Goal: Navigation & Orientation: Find specific page/section

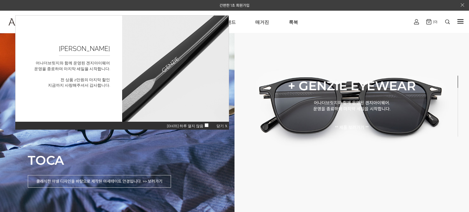
click at [203, 124] on span "오늘 하루 열지 않음" at bounding box center [189, 126] width 44 height 4
click at [226, 126] on span "닫기 X" at bounding box center [222, 126] width 11 height 4
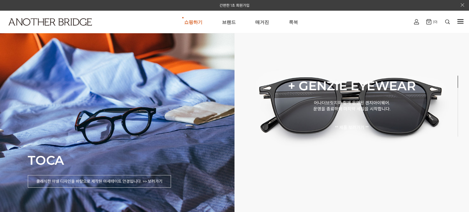
click at [293, 24] on link "룩북" at bounding box center [293, 22] width 9 height 22
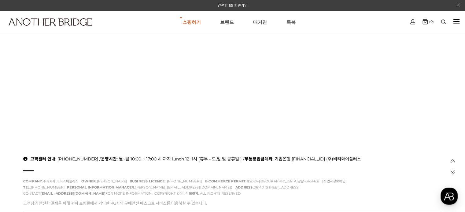
scroll to position [275, 0]
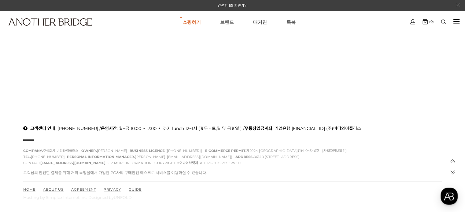
click at [225, 20] on link "브랜드" at bounding box center [227, 22] width 14 height 22
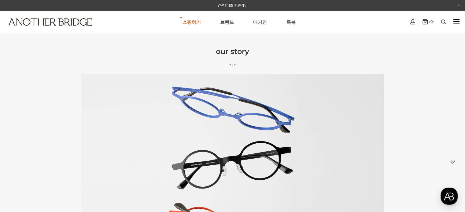
click at [264, 23] on link "매거진" at bounding box center [260, 22] width 14 height 22
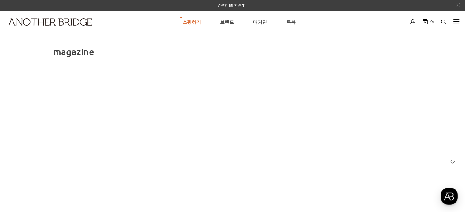
click at [452, 22] on div "쇼핑하기 AnotherBridge Genzie BEST 브랜드 매거진 룩북 로그인하기 로그인 간편회원가입 마이페이지 주문조회 (0)" at bounding box center [232, 22] width 465 height 22
